Goal: Transaction & Acquisition: Purchase product/service

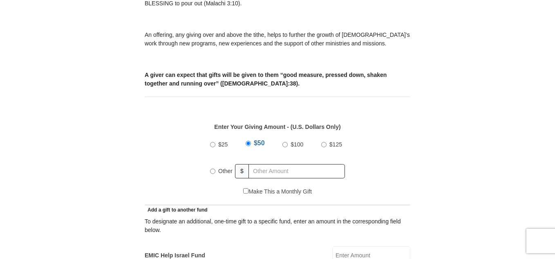
scroll to position [327, 0]
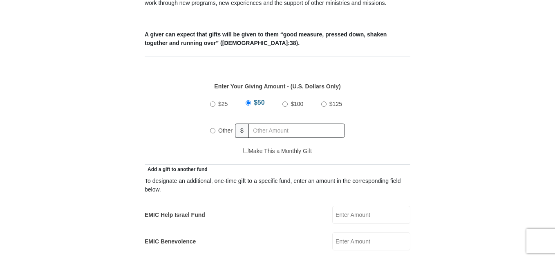
drag, startPoint x: 212, startPoint y: 120, endPoint x: 237, endPoint y: 121, distance: 24.9
click at [214, 128] on input "Other" at bounding box center [212, 130] width 5 height 5
radio input "true"
click at [268, 123] on input "text" at bounding box center [298, 130] width 94 height 14
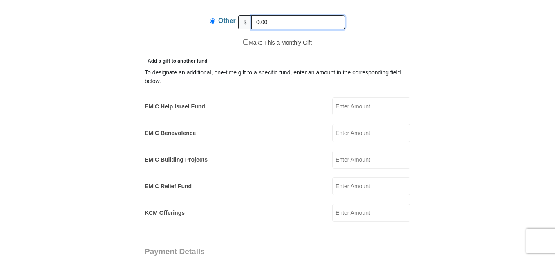
scroll to position [449, 0]
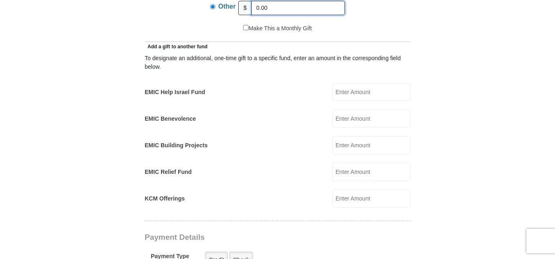
type input "0.00"
click at [355, 136] on input "EMIC Building Projects" at bounding box center [371, 145] width 78 height 18
type input "10.00"
click at [304, 163] on div "EMIC Relief Fund EMIC Relief Fund Amount must be a valid number Make This a Mon…" at bounding box center [278, 172] width 266 height 18
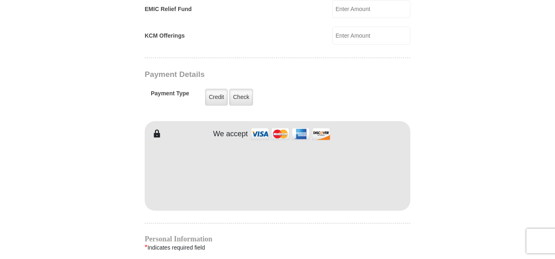
scroll to position [613, 0]
type input "[PERSON_NAME]"
drag, startPoint x: 95, startPoint y: 106, endPoint x: 100, endPoint y: 112, distance: 7.0
click at [94, 106] on form "[GEOGRAPHIC_DATA][DEMOGRAPHIC_DATA] Online Giving Because of gifts like yours, …" at bounding box center [278, 24] width 466 height 1208
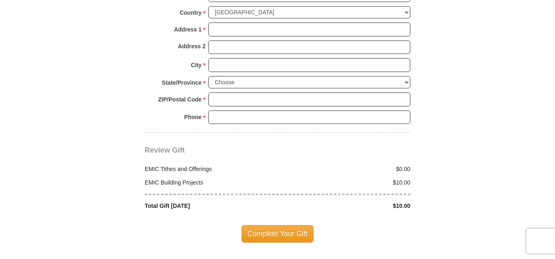
scroll to position [776, 0]
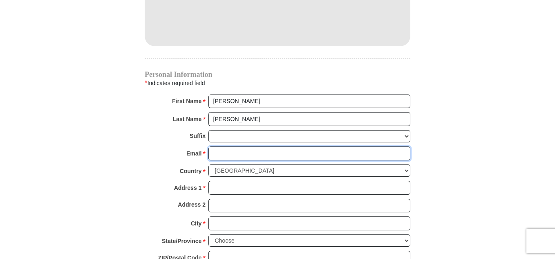
click at [234, 146] on input "Email *" at bounding box center [309, 153] width 202 height 14
type input "[EMAIL_ADDRESS][DOMAIN_NAME]"
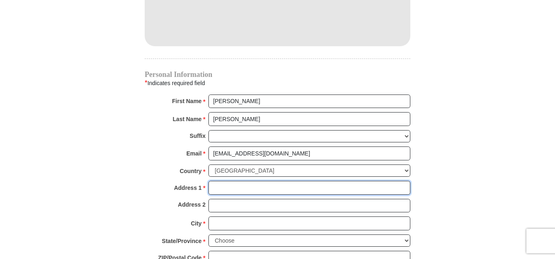
type input "[STREET_ADDRESS] 2G"
type input "Apt. 2G"
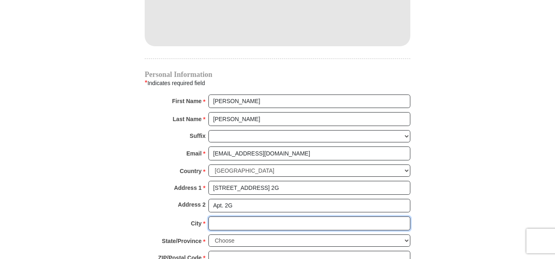
type input "[GEOGRAPHIC_DATA]"
select select "NY"
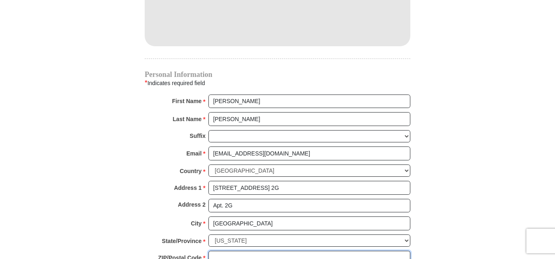
type input "10471"
type input "9176236809"
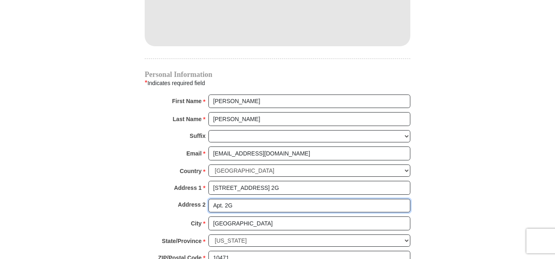
drag, startPoint x: 237, startPoint y: 196, endPoint x: 164, endPoint y: 183, distance: 74.2
click at [164, 183] on div "Personal Information * Indicates required field First Name * [GEOGRAPHIC_DATA] …" at bounding box center [278, 180] width 266 height 219
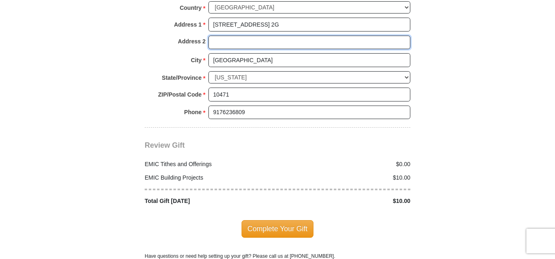
scroll to position [939, 0]
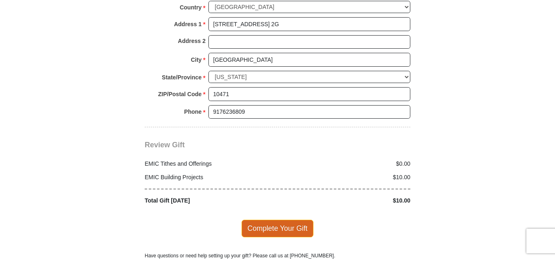
click at [269, 219] on span "Complete Your Gift" at bounding box center [277, 227] width 72 height 17
